Goal: Check status

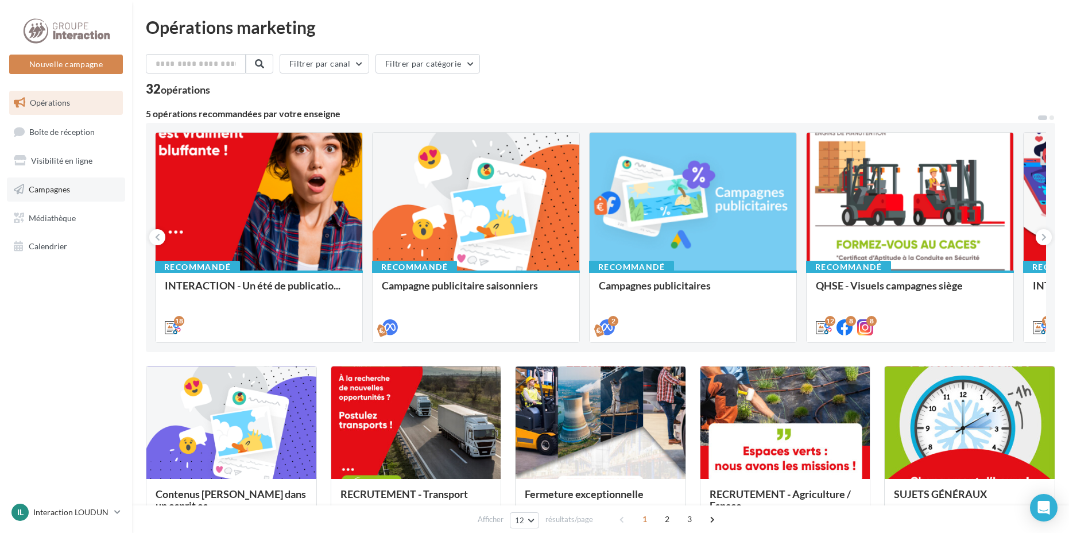
click at [70, 191] on link "Campagnes" at bounding box center [66, 189] width 118 height 24
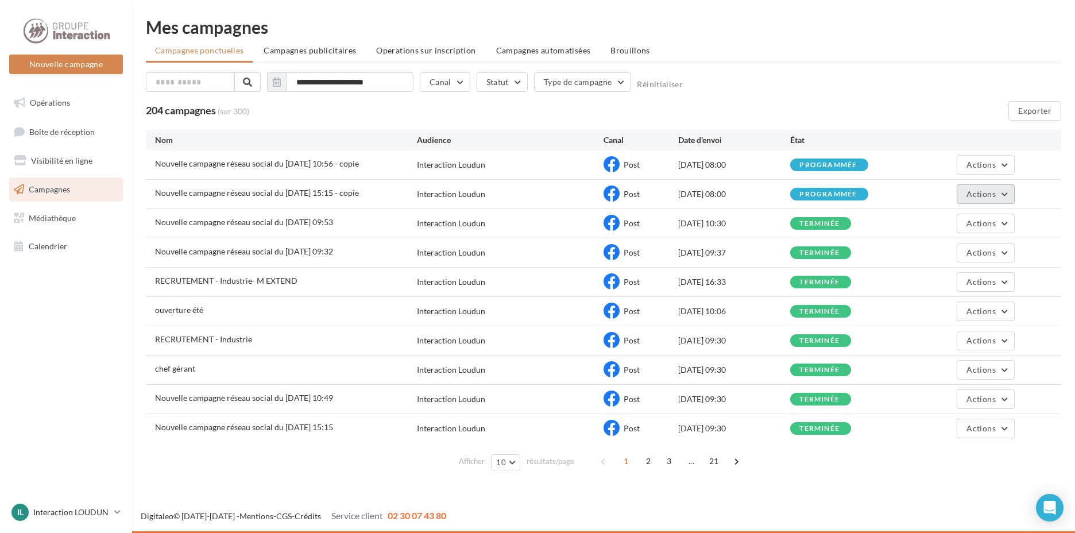
click at [991, 188] on button "Actions" at bounding box center [985, 194] width 57 height 20
click at [985, 222] on button "Voir les résultats" at bounding box center [957, 221] width 115 height 30
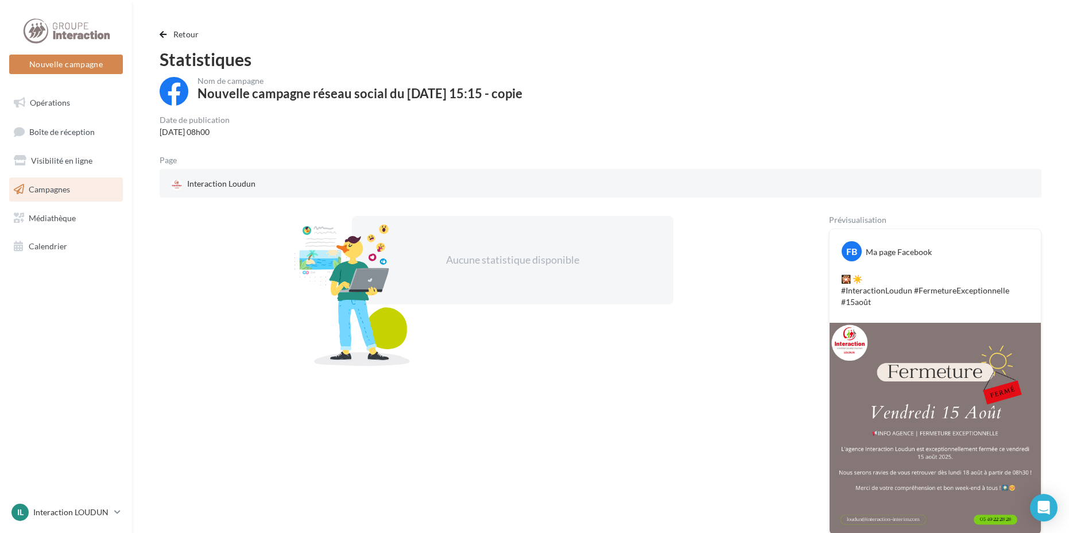
scroll to position [75, 0]
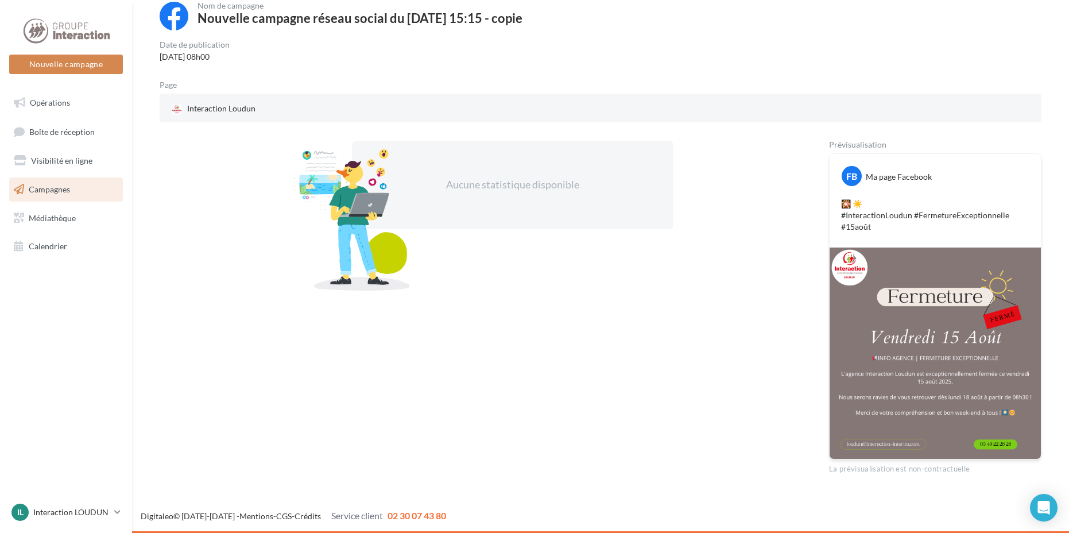
click at [973, 380] on img at bounding box center [935, 353] width 211 height 211
click at [899, 381] on img at bounding box center [935, 353] width 211 height 211
click at [944, 379] on img at bounding box center [935, 353] width 211 height 211
